Goal: Transaction & Acquisition: Purchase product/service

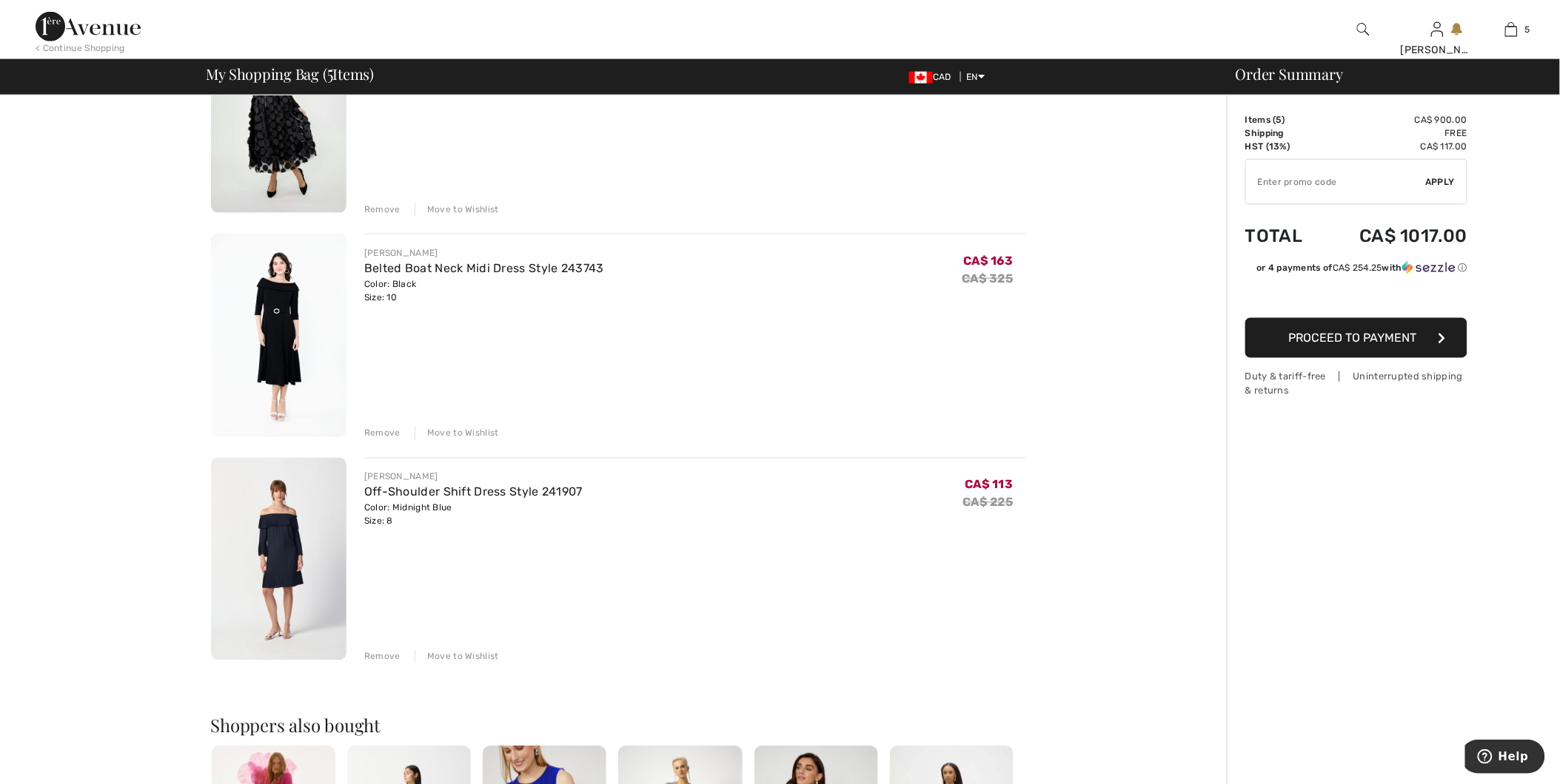
scroll to position [657, 0]
click at [498, 489] on link "Off-Shoulder Shift Dress Style 241907" at bounding box center [473, 491] width 219 height 14
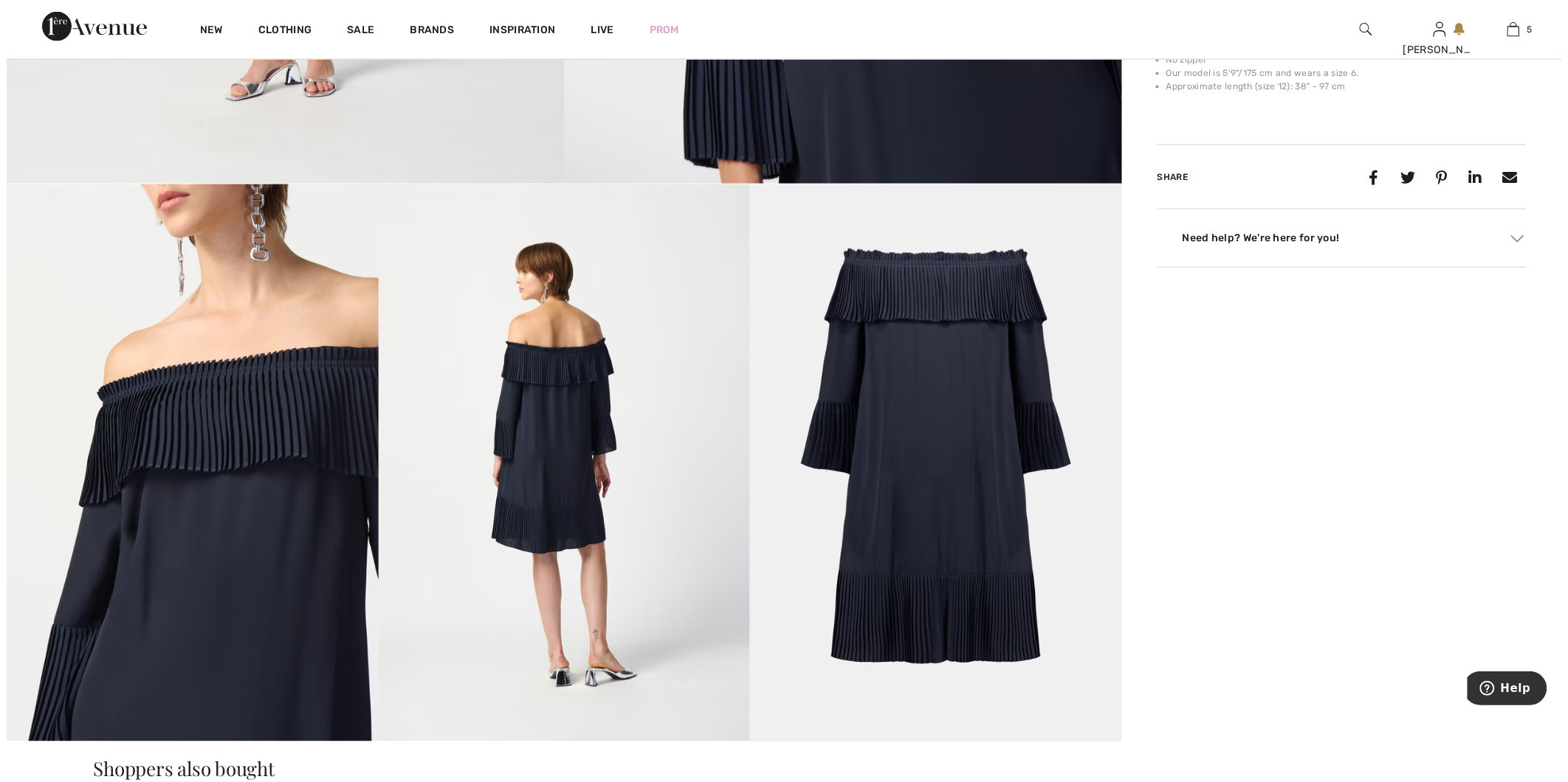
scroll to position [738, 0]
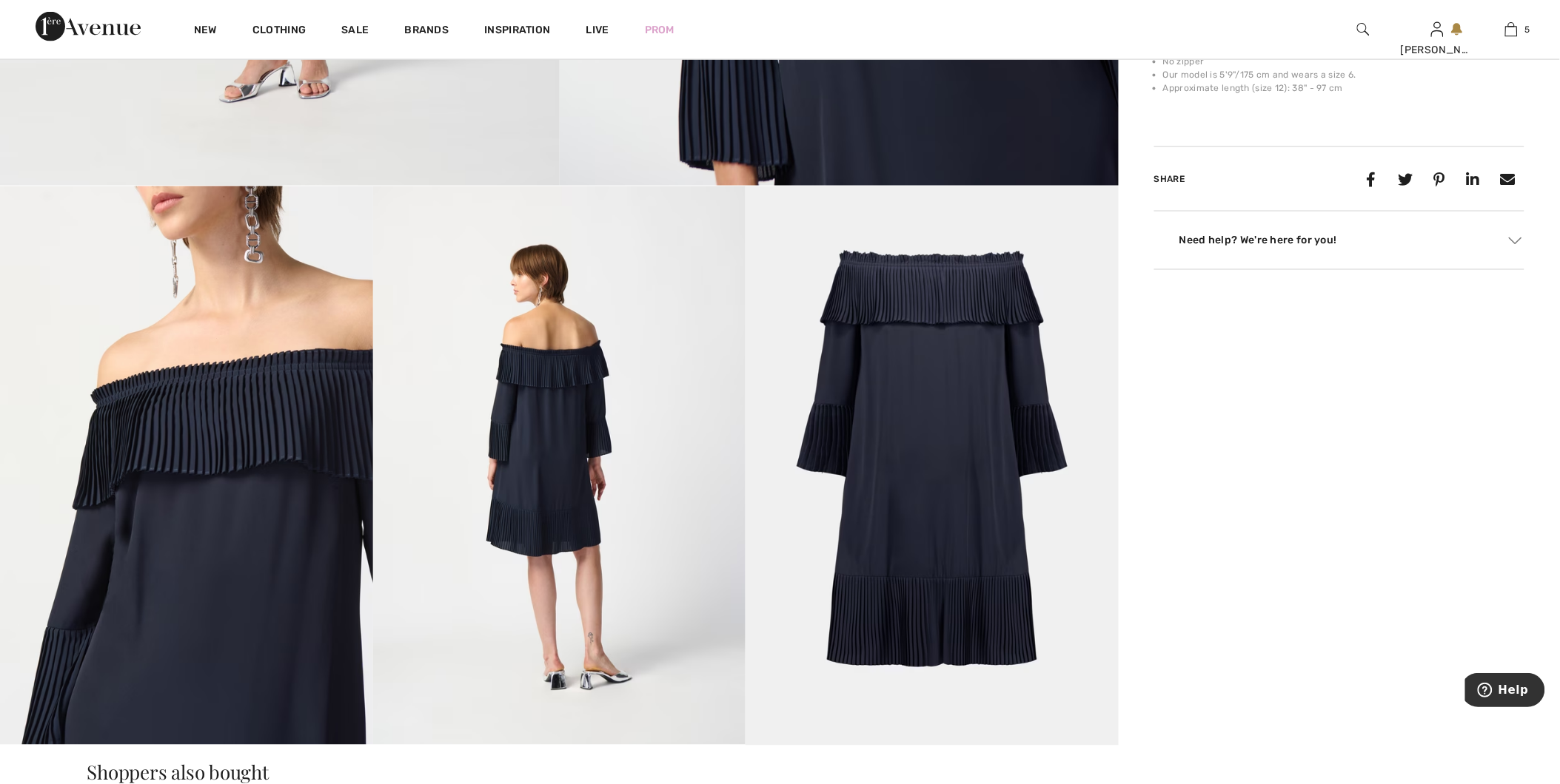
click at [216, 452] on img at bounding box center [187, 465] width 373 height 559
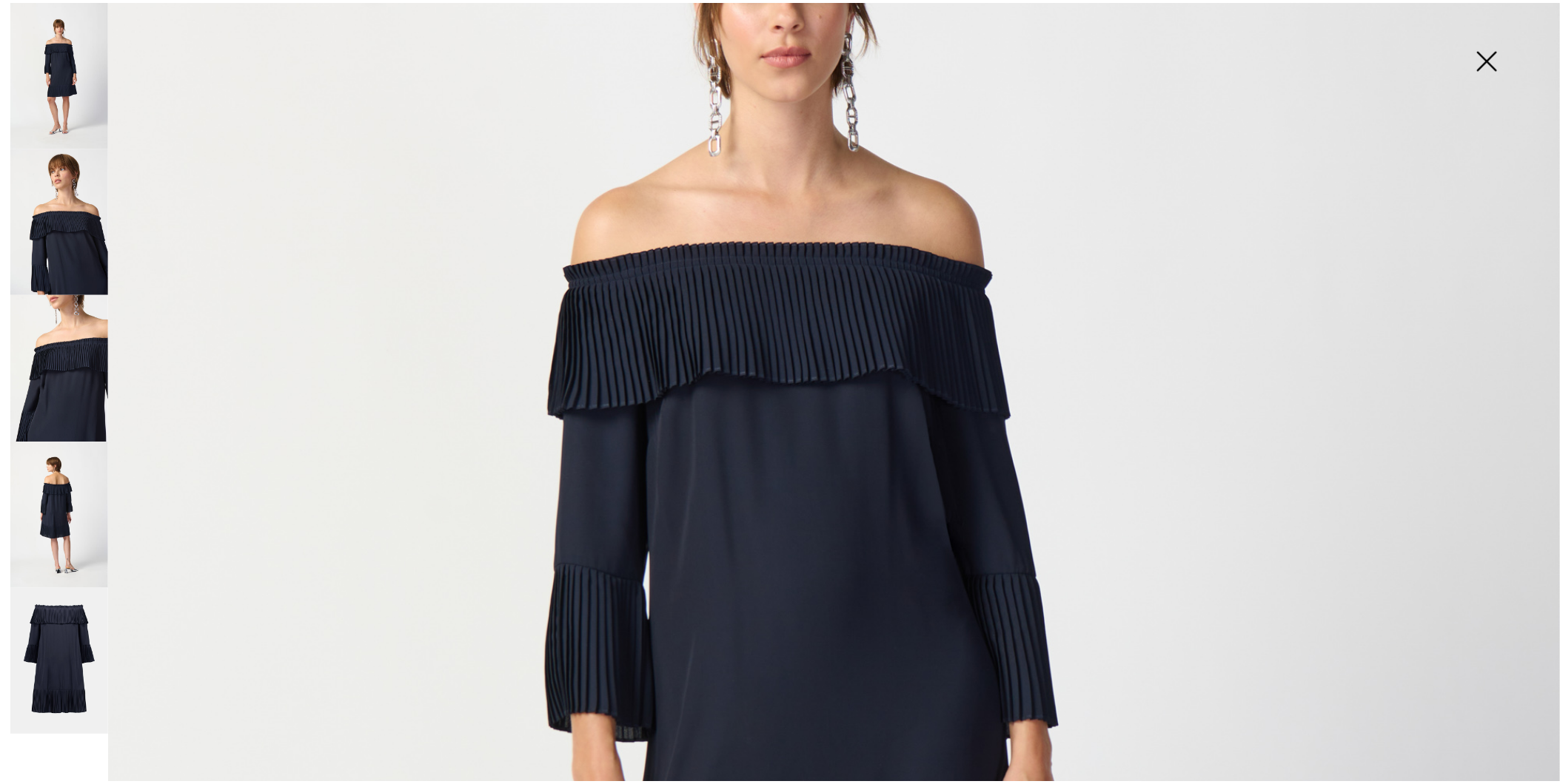
scroll to position [0, 0]
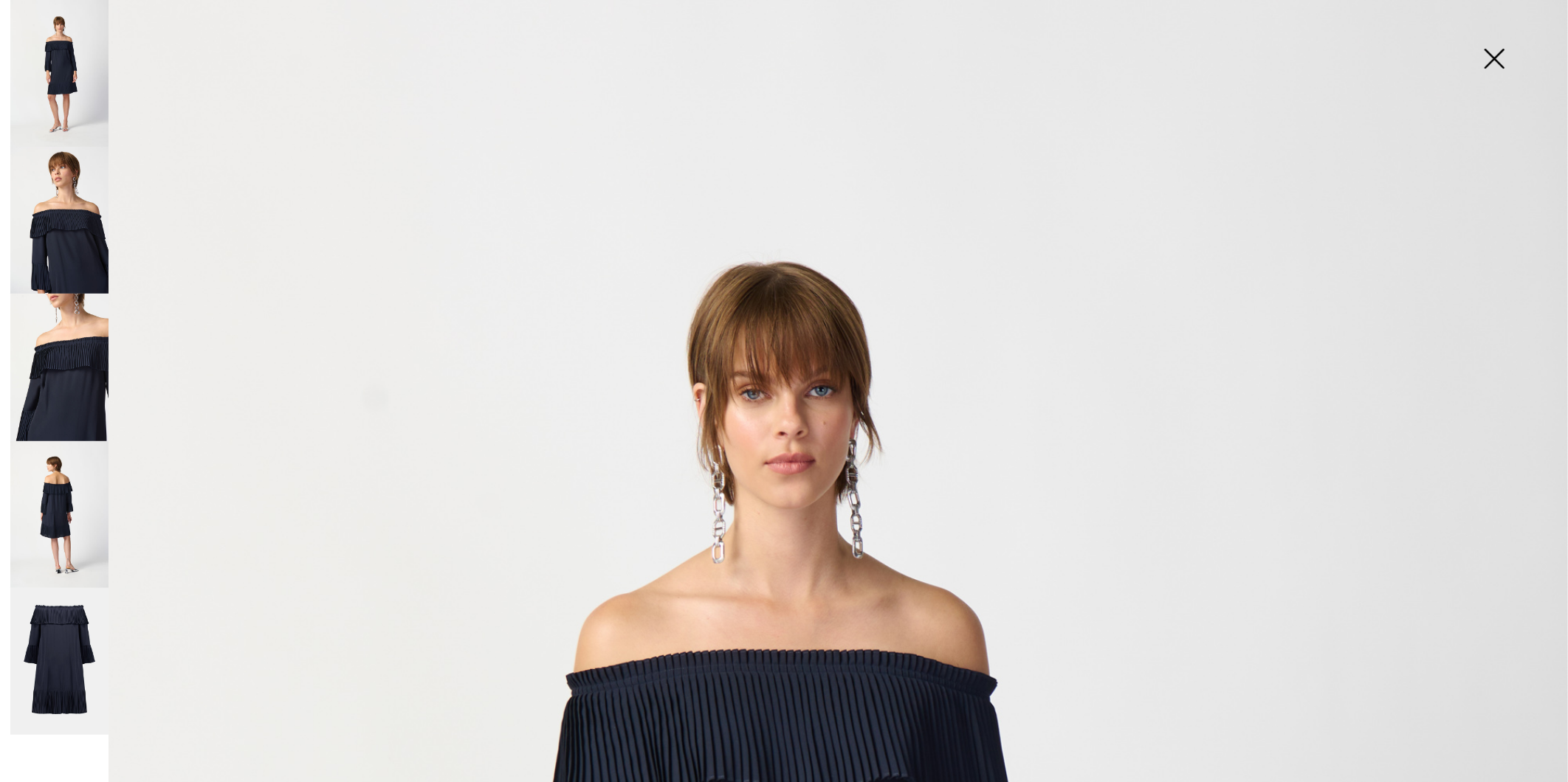
click at [1492, 57] on img at bounding box center [1494, 60] width 74 height 76
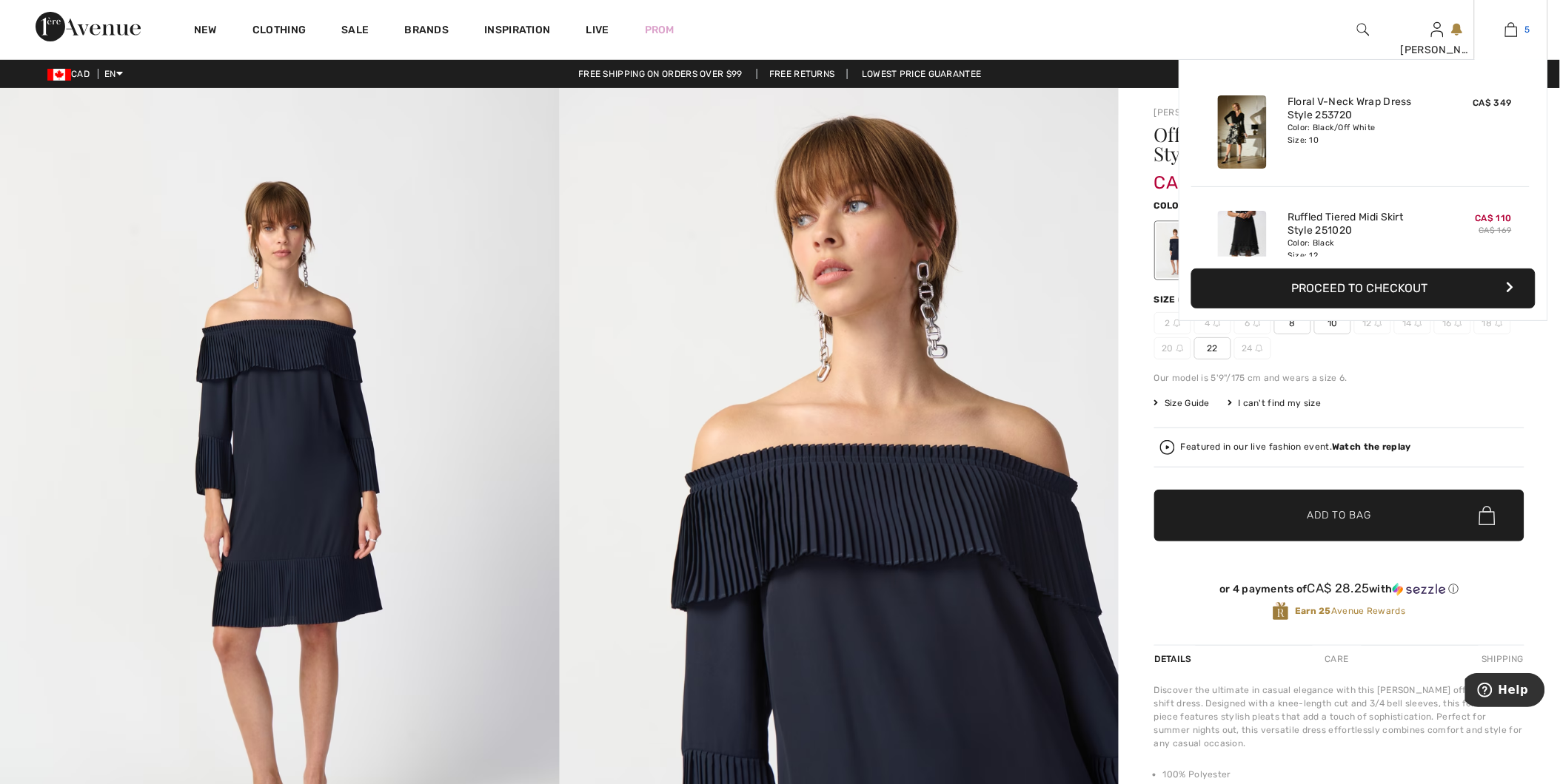
click at [1504, 34] on link "5" at bounding box center [1511, 30] width 72 height 18
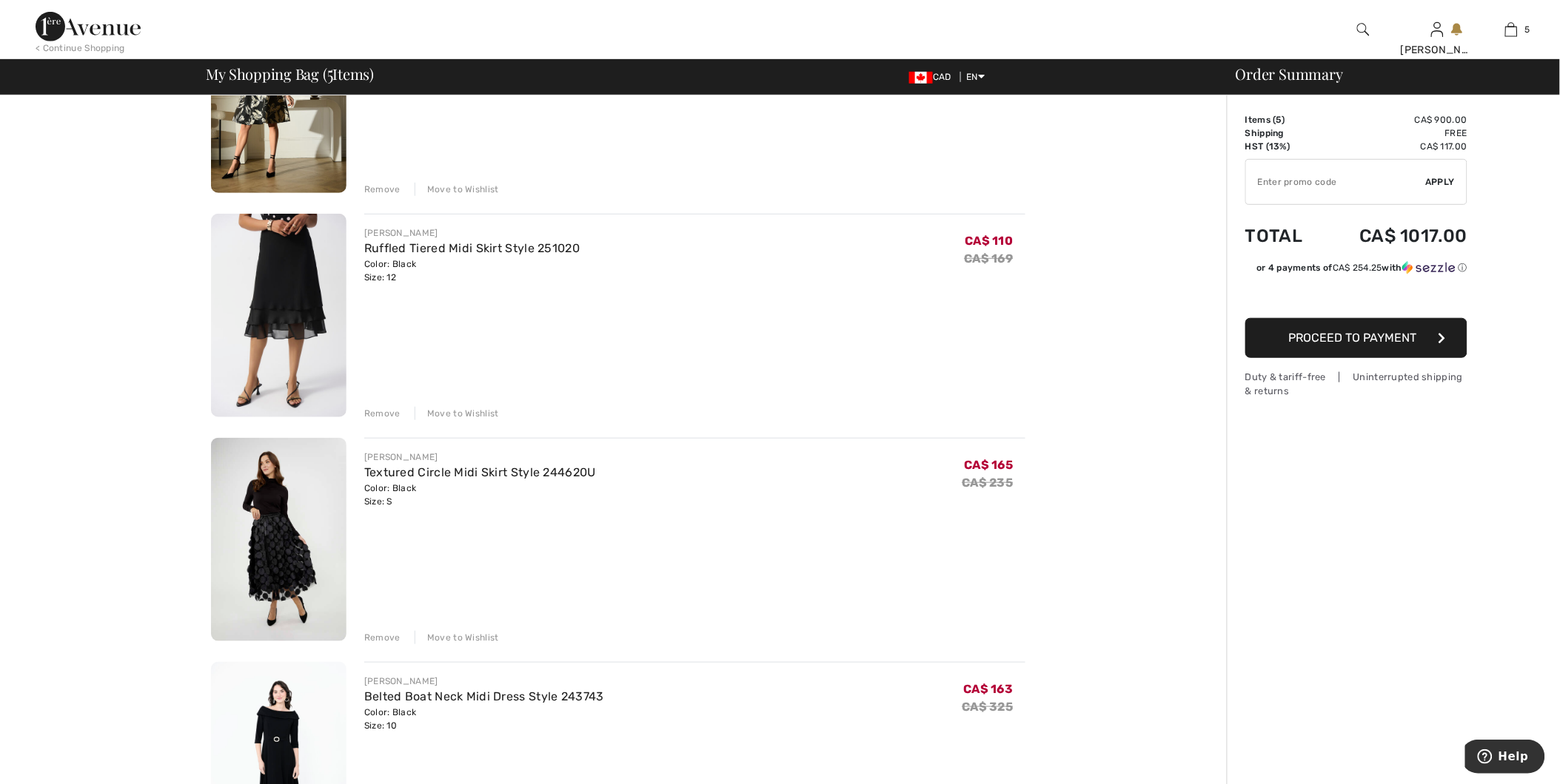
scroll to position [246, 0]
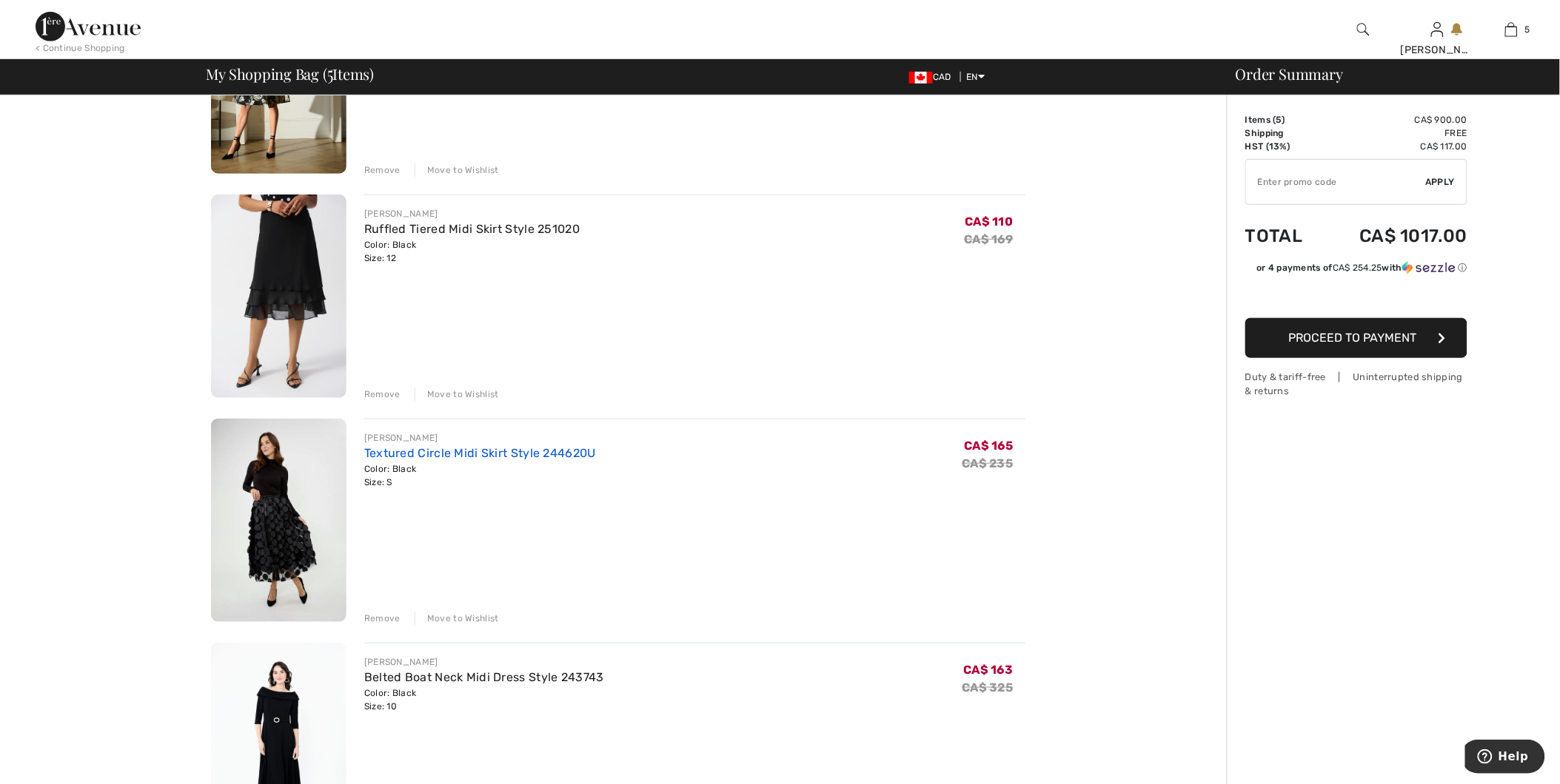
click at [501, 453] on link "Textured Circle Midi Skirt Style 244620U" at bounding box center [480, 453] width 231 height 14
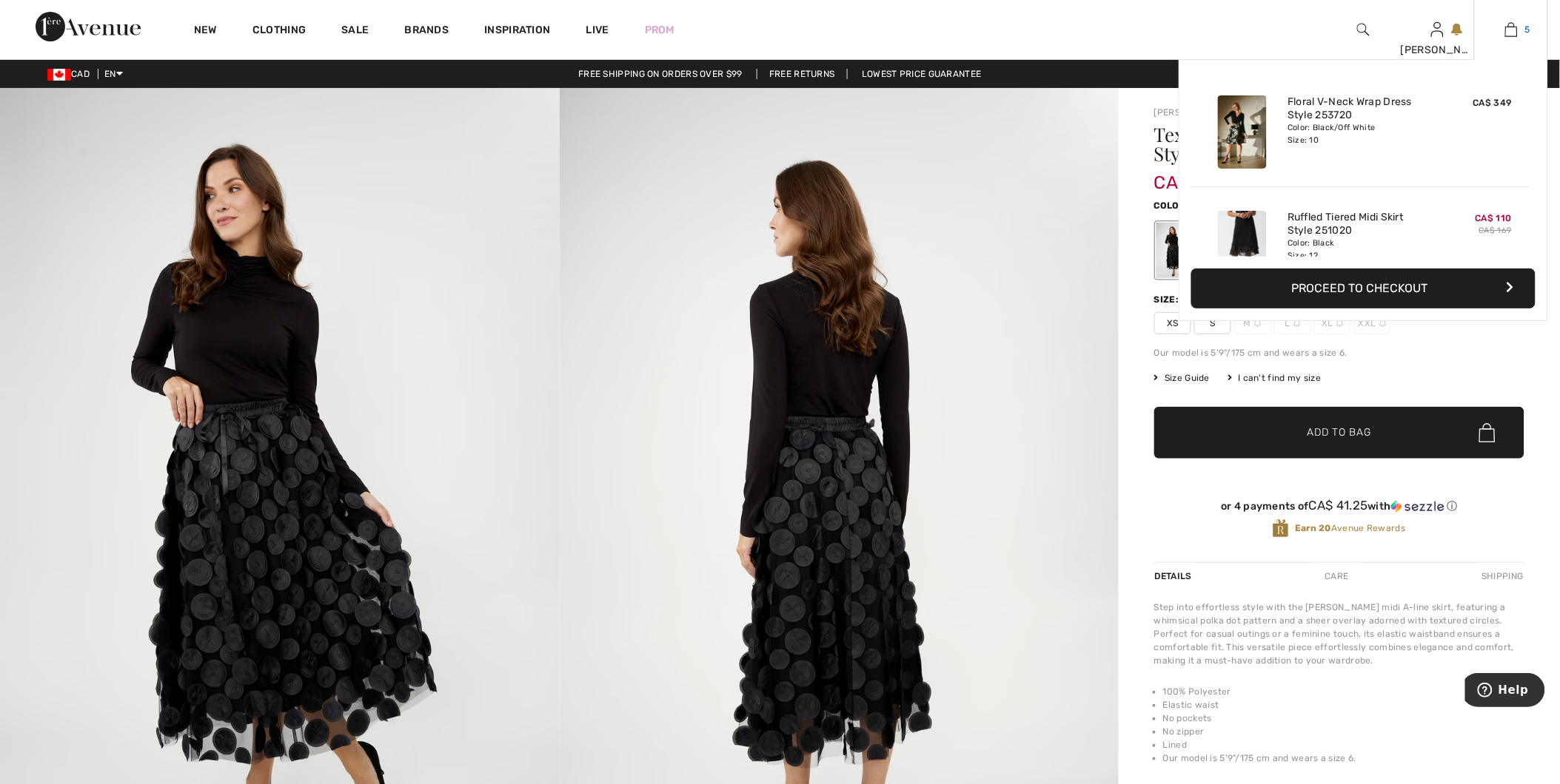
click at [1505, 38] on img at bounding box center [1511, 30] width 13 height 18
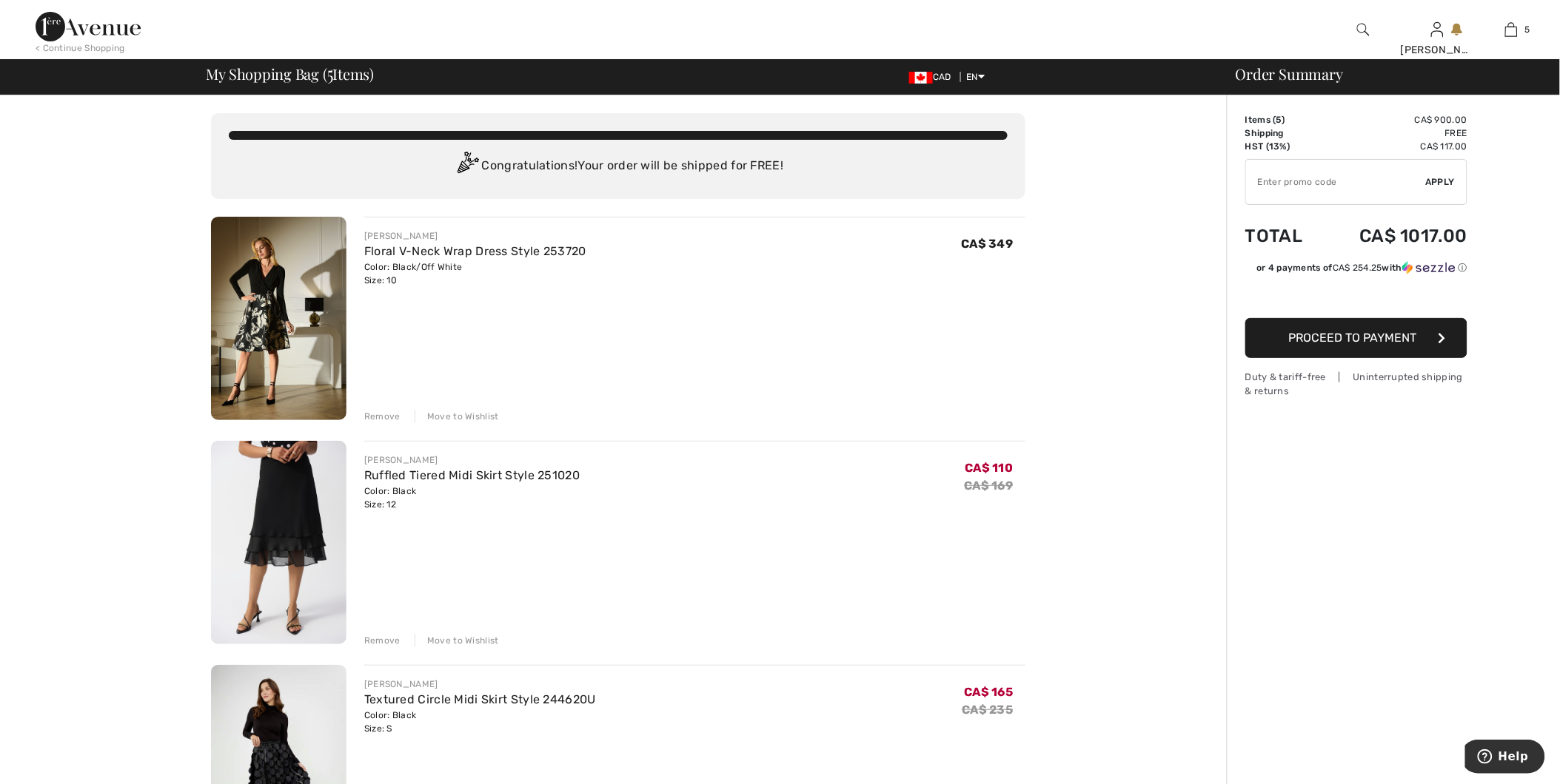
scroll to position [164, 0]
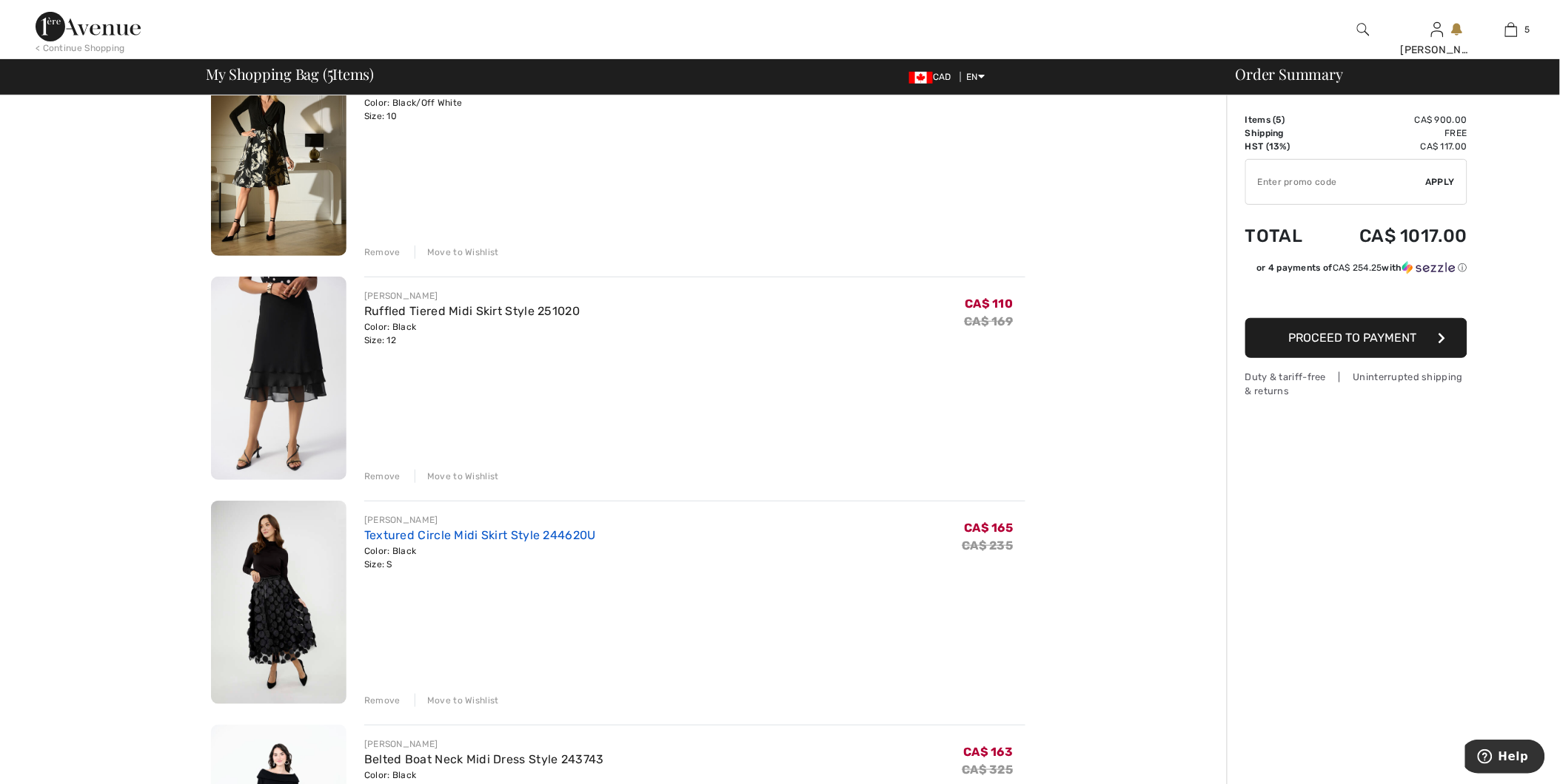
click at [494, 528] on link "Textured Circle Midi Skirt Style 244620U" at bounding box center [480, 535] width 231 height 14
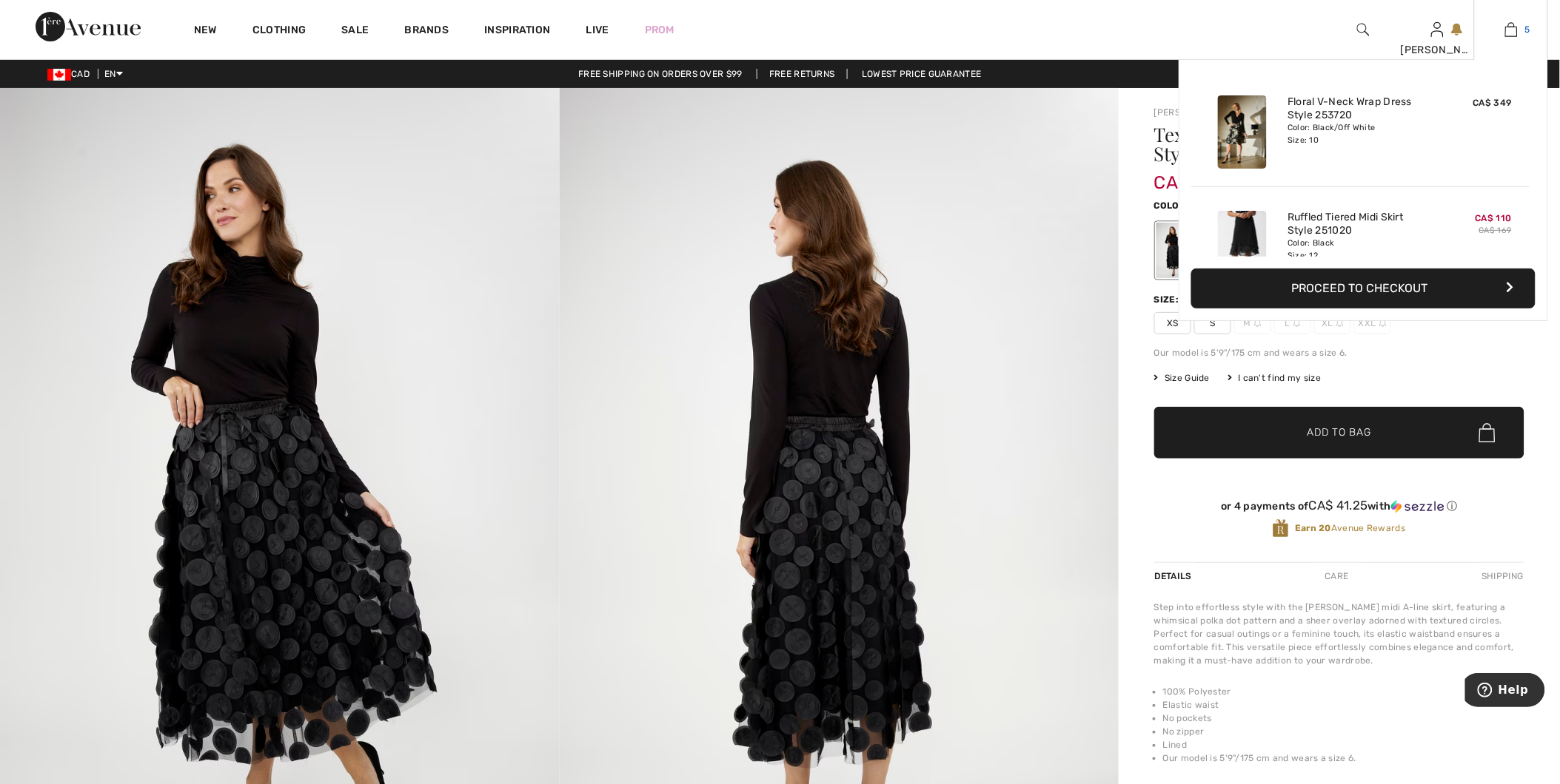
click at [1514, 31] on img at bounding box center [1511, 30] width 13 height 18
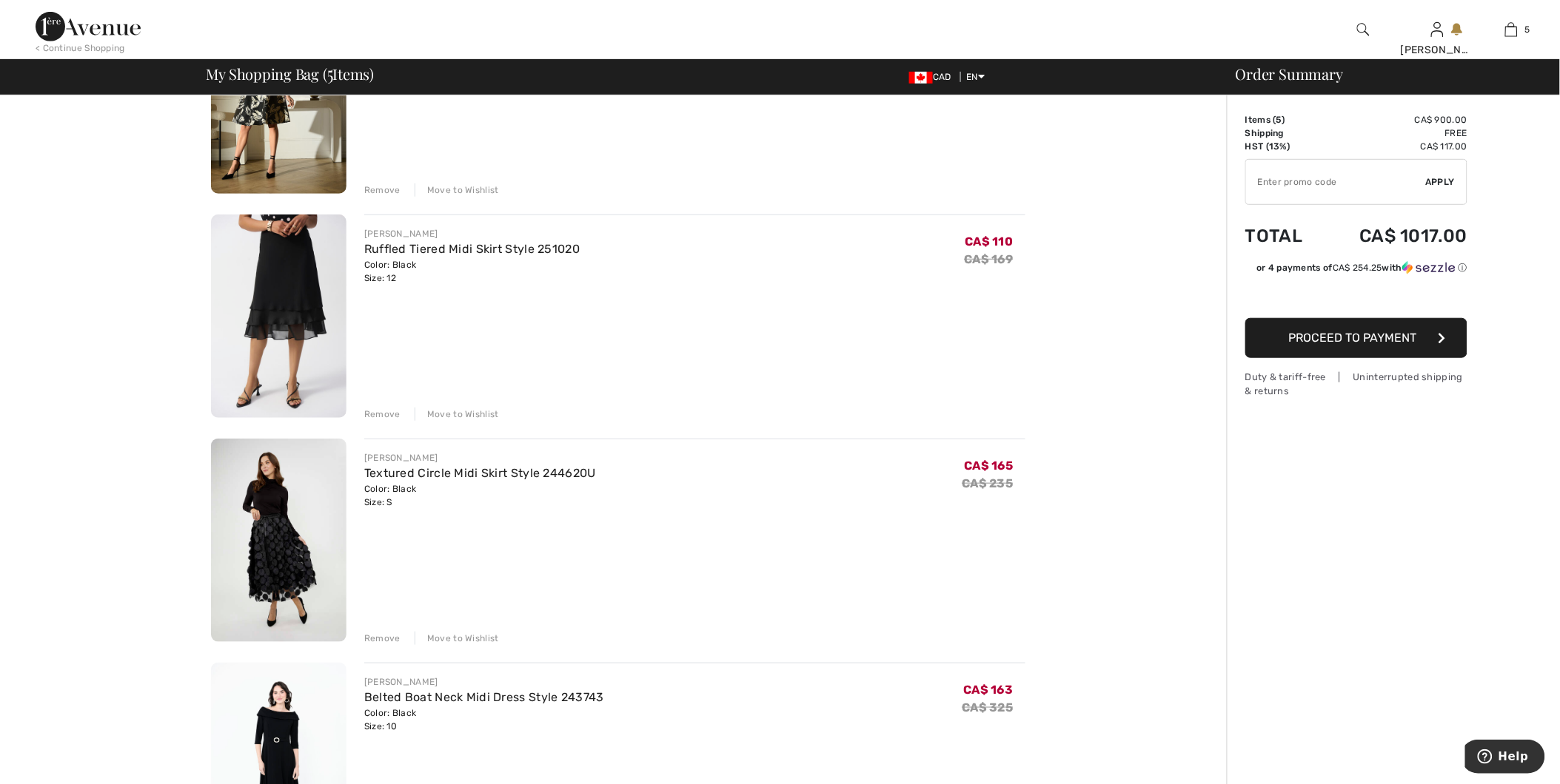
scroll to position [246, 0]
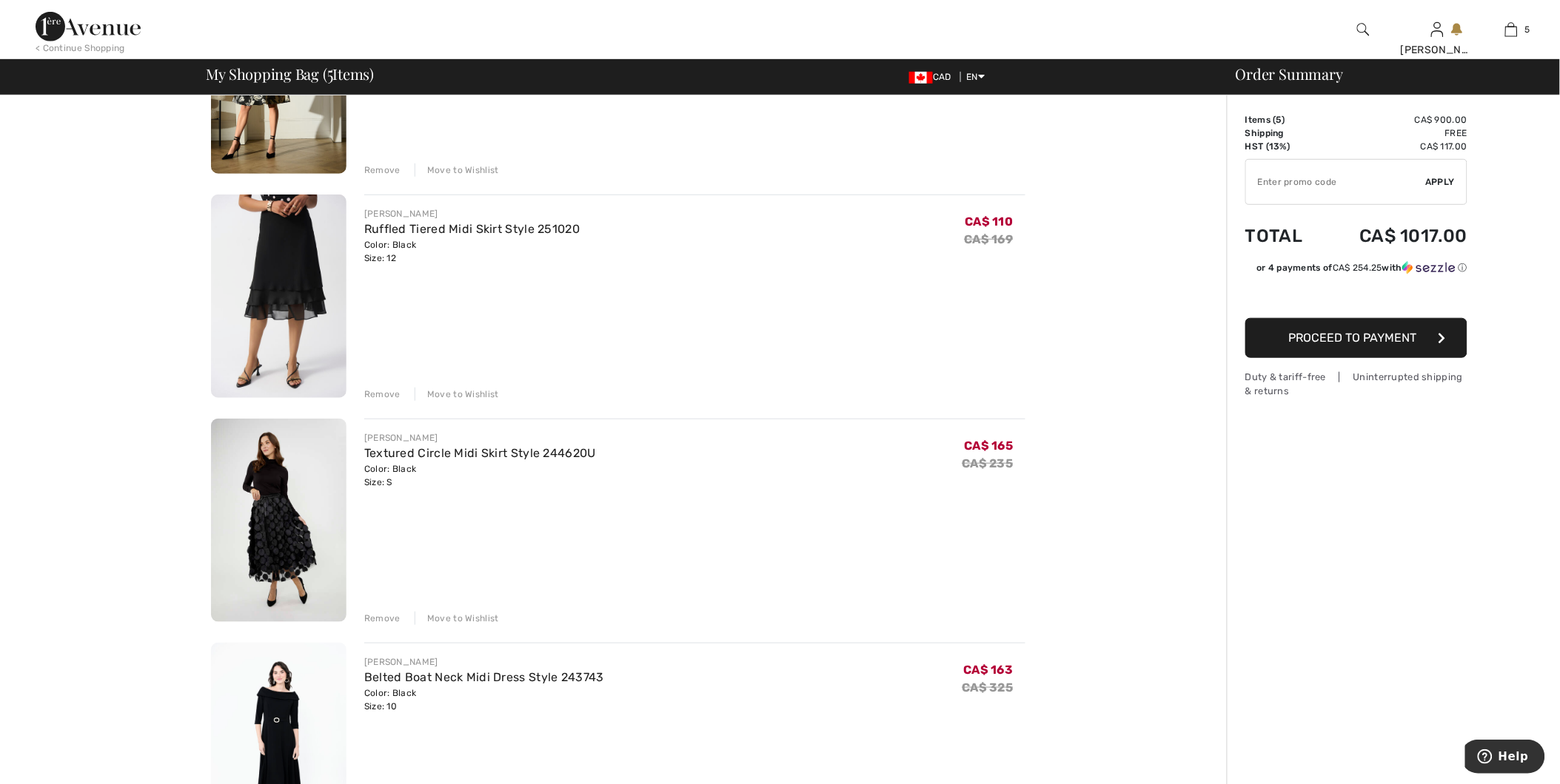
click at [382, 619] on div "Remove" at bounding box center [382, 618] width 37 height 13
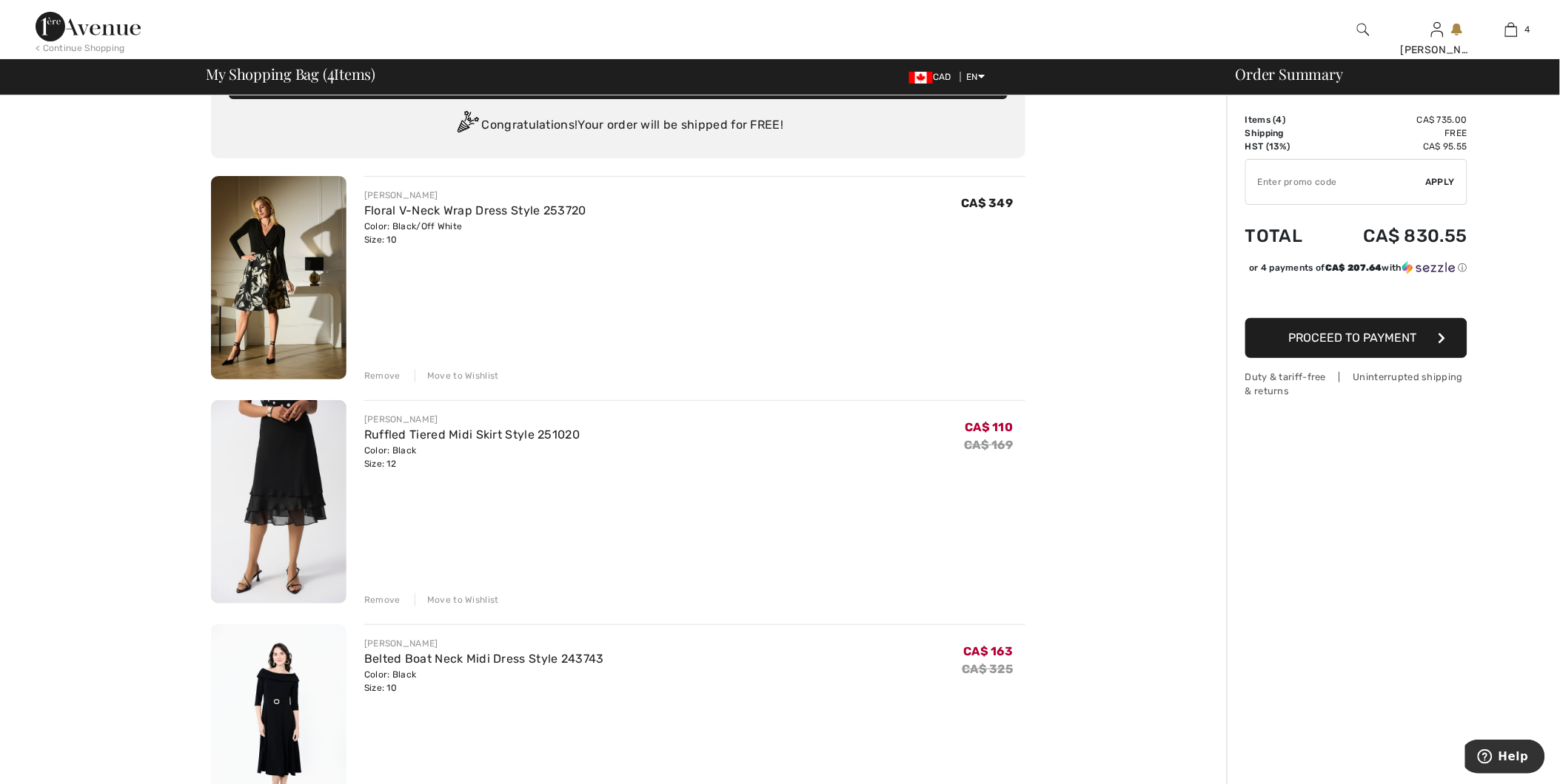
scroll to position [0, 0]
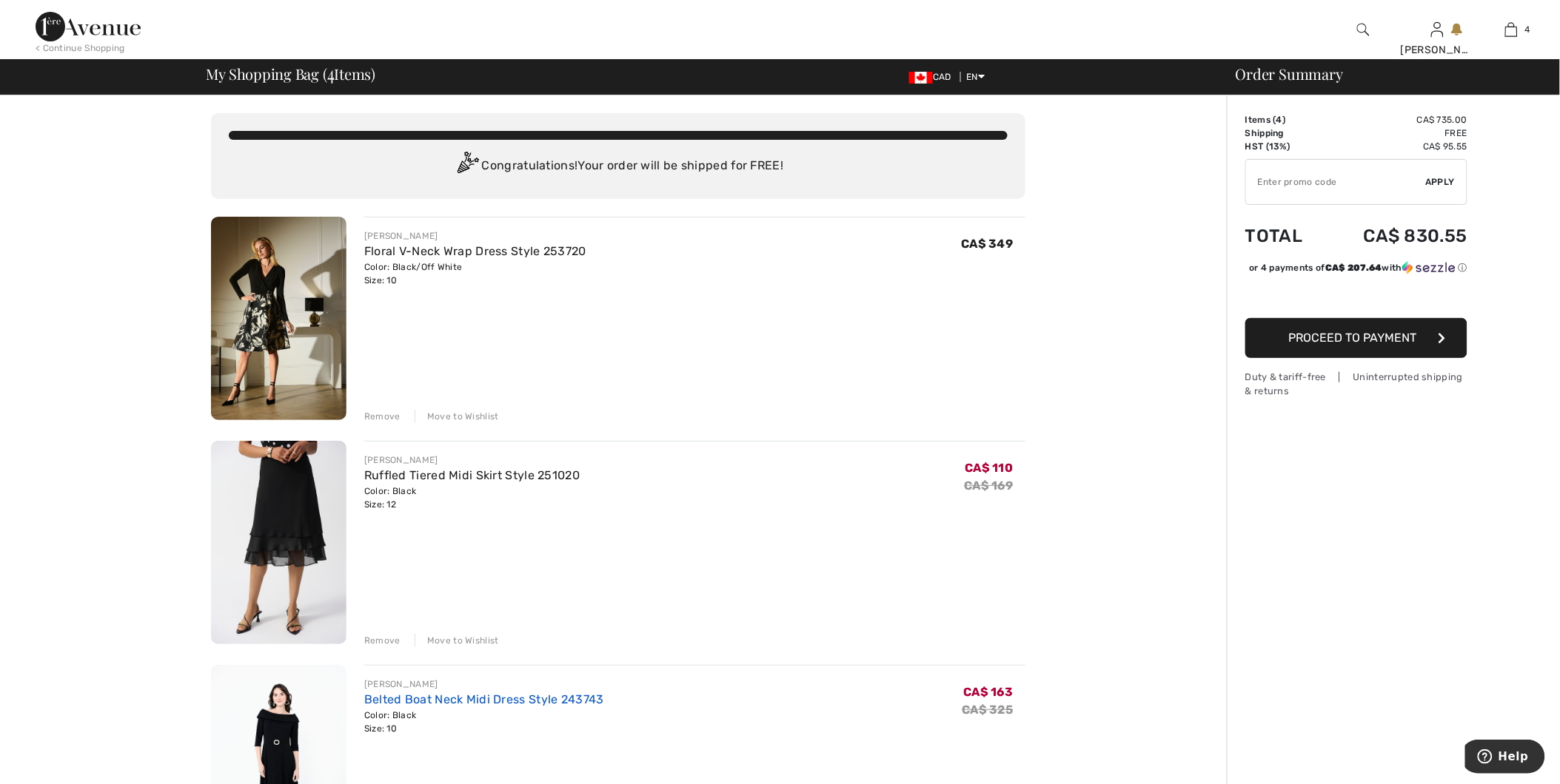
click at [508, 697] on link "Belted Boat Neck Midi Dress Style 243743" at bounding box center [484, 699] width 240 height 14
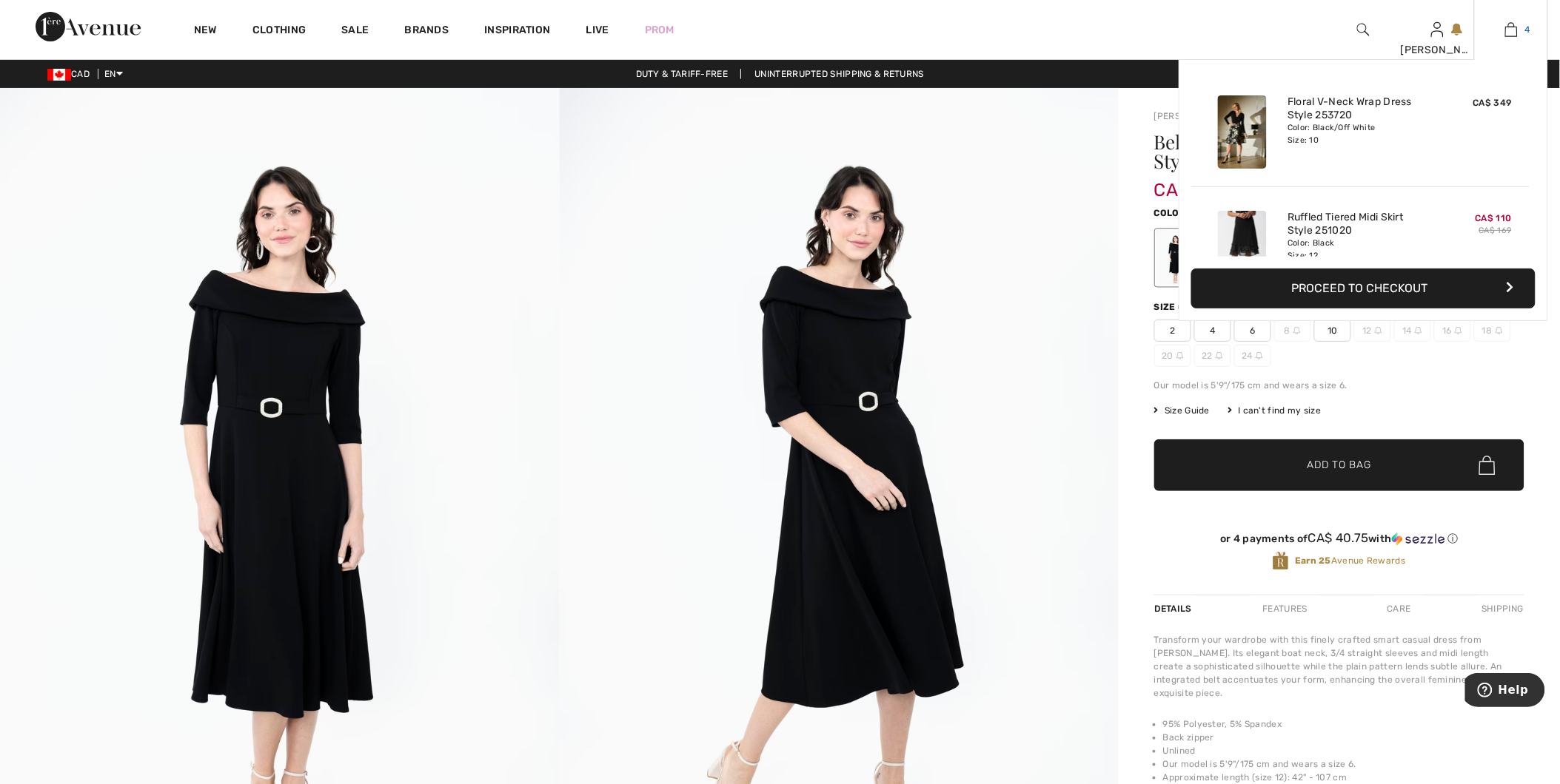
click at [1511, 24] on img at bounding box center [1511, 30] width 13 height 18
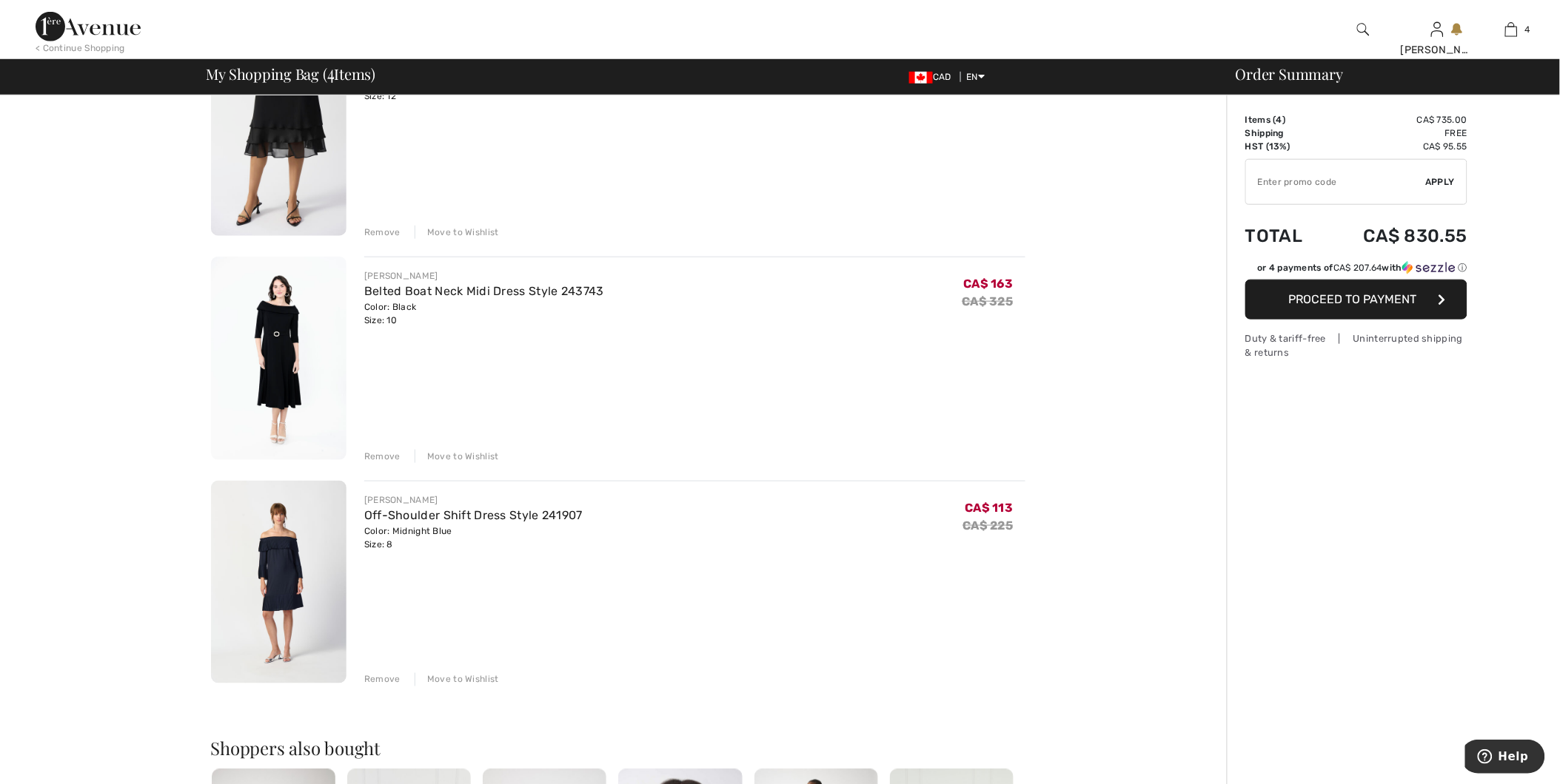
scroll to position [410, 0]
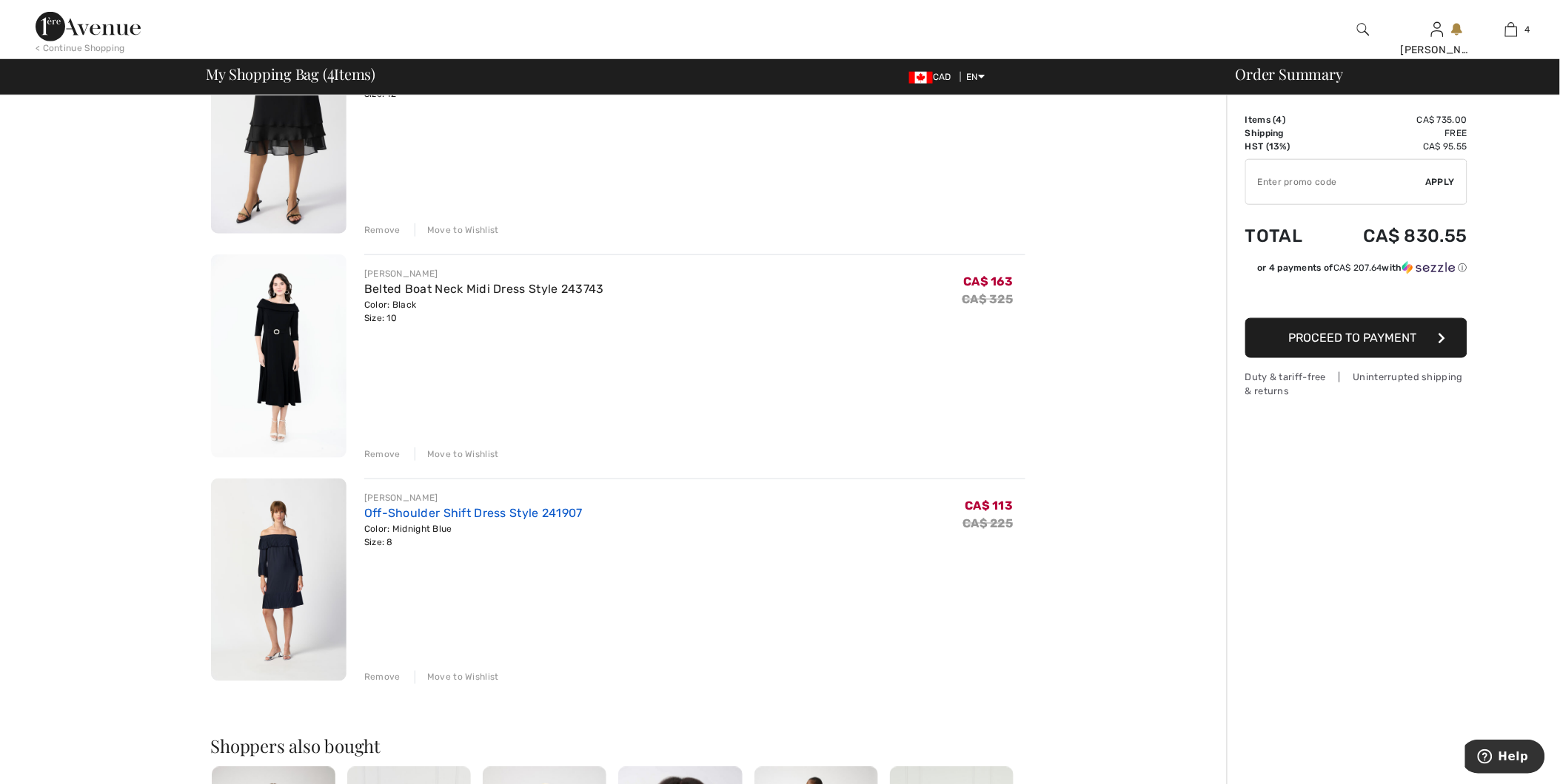
click at [520, 518] on link "Off-Shoulder Shift Dress Style 241907" at bounding box center [473, 512] width 219 height 14
